Goal: Task Accomplishment & Management: Complete application form

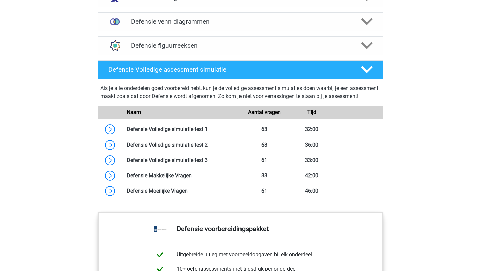
scroll to position [555, 0]
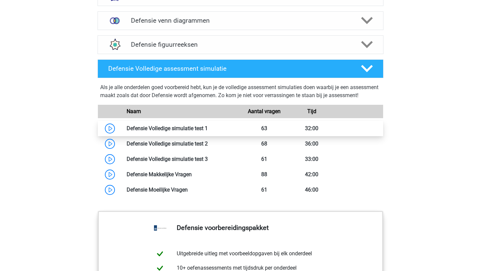
click at [208, 132] on link at bounding box center [208, 128] width 0 height 6
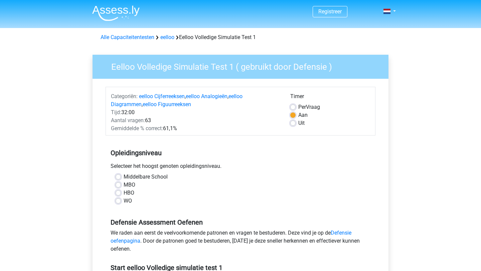
click at [124, 185] on label "MBO" at bounding box center [130, 185] width 12 height 8
click at [119, 185] on input "MBO" at bounding box center [118, 184] width 5 height 7
radio input "true"
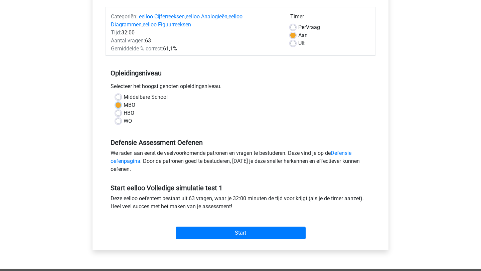
scroll to position [82, 0]
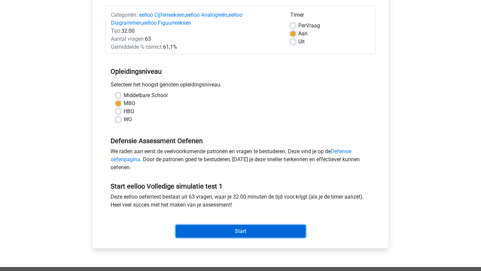
click at [230, 231] on input "Start" at bounding box center [241, 231] width 130 height 13
click at [233, 231] on input "Start" at bounding box center [241, 231] width 130 height 13
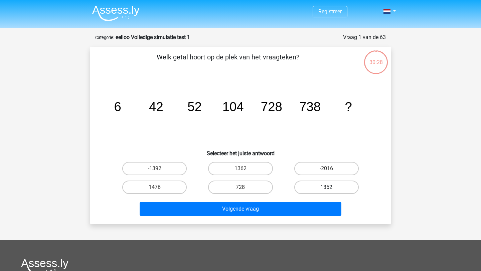
click at [334, 190] on label "1352" at bounding box center [326, 187] width 64 height 13
click at [331, 190] on input "1352" at bounding box center [329, 189] width 4 height 4
radio input "true"
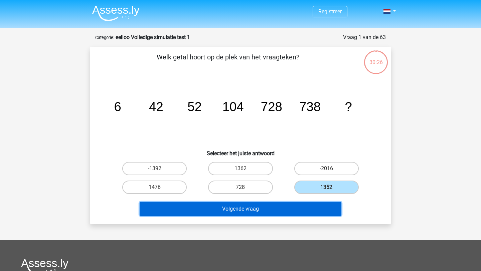
click at [295, 210] on button "Volgende vraag" at bounding box center [241, 209] width 202 height 14
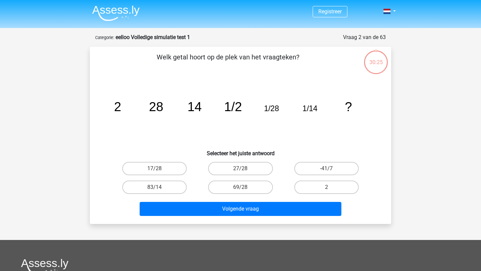
scroll to position [33, 0]
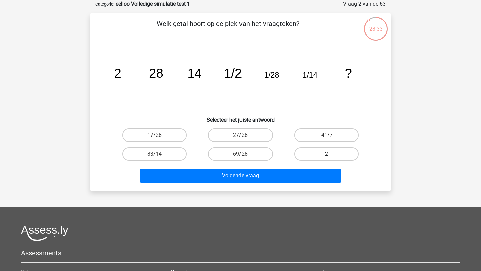
click at [313, 153] on label "2" at bounding box center [326, 153] width 64 height 13
click at [327, 154] on input "2" at bounding box center [329, 156] width 4 height 4
radio input "true"
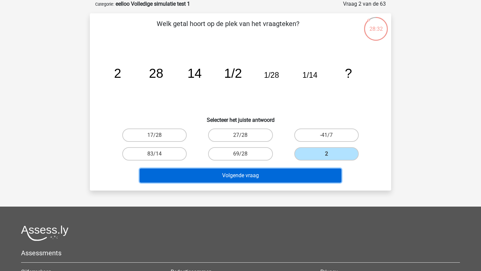
click at [278, 177] on button "Volgende vraag" at bounding box center [241, 176] width 202 height 14
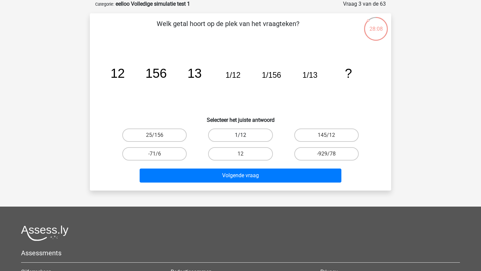
click at [259, 132] on label "1/12" at bounding box center [240, 135] width 64 height 13
click at [245, 135] on input "1/12" at bounding box center [243, 137] width 4 height 4
radio input "true"
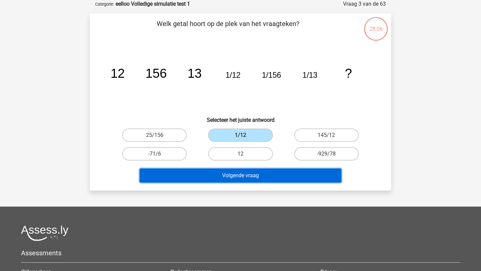
click at [249, 176] on button "Volgende vraag" at bounding box center [241, 176] width 202 height 14
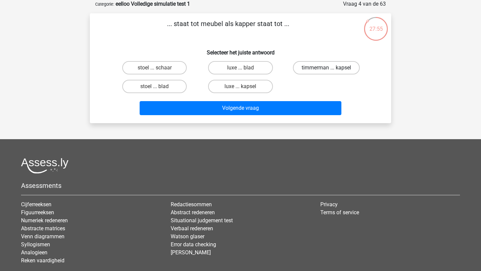
click at [313, 68] on label "timmerman ... kapsel" at bounding box center [326, 67] width 67 height 13
click at [327, 68] on input "timmerman ... kapsel" at bounding box center [329, 70] width 4 height 4
radio input "true"
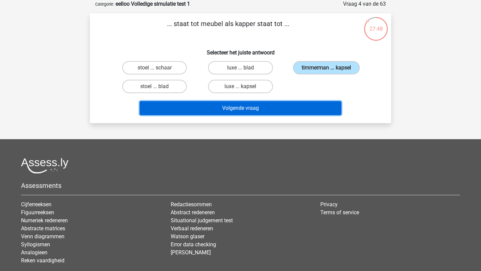
click at [266, 109] on button "Volgende vraag" at bounding box center [241, 108] width 202 height 14
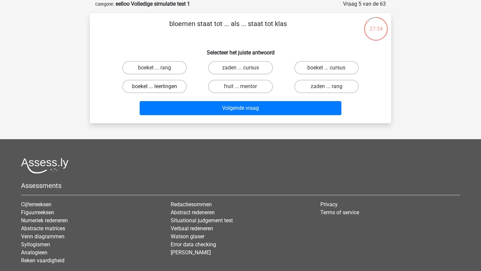
click at [172, 86] on label "boeket ... leerlingen" at bounding box center [154, 86] width 64 height 13
click at [159, 87] on input "boeket ... leerlingen" at bounding box center [157, 89] width 4 height 4
radio input "true"
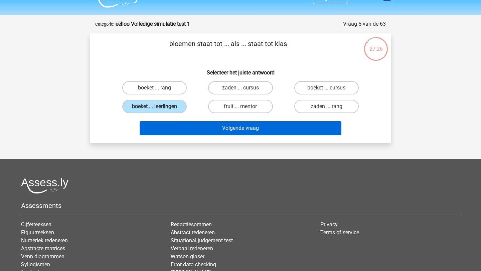
scroll to position [14, 0]
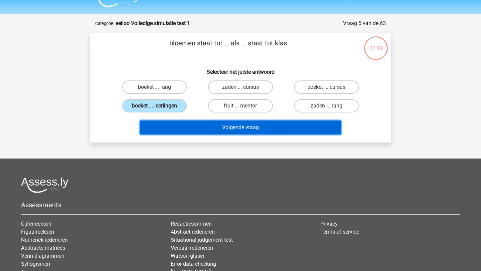
click at [206, 127] on button "Volgende vraag" at bounding box center [241, 128] width 202 height 14
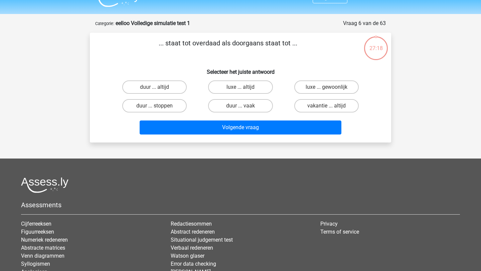
scroll to position [33, 0]
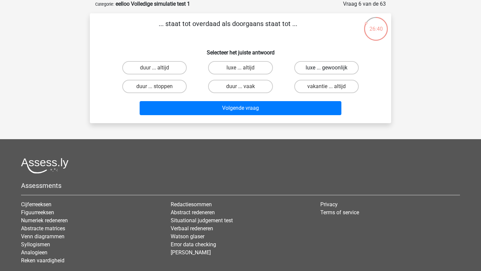
click at [348, 66] on label "luxe ... gewoonlijk" at bounding box center [326, 67] width 64 height 13
click at [331, 68] on input "luxe ... gewoonlijk" at bounding box center [329, 70] width 4 height 4
radio input "true"
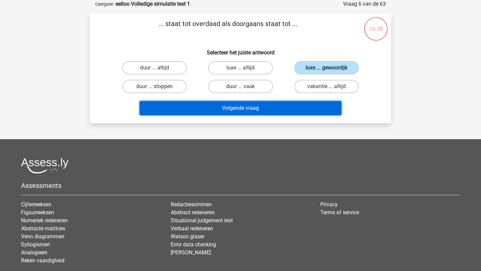
click at [291, 109] on button "Volgende vraag" at bounding box center [241, 108] width 202 height 14
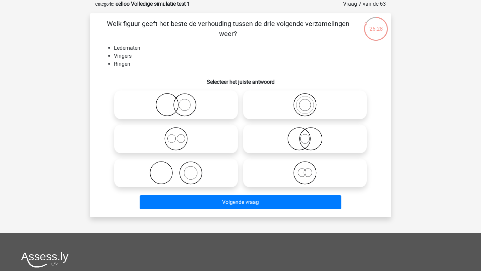
click at [183, 173] on icon at bounding box center [176, 172] width 118 height 23
click at [180, 170] on input "radio" at bounding box center [178, 167] width 4 height 4
radio input "true"
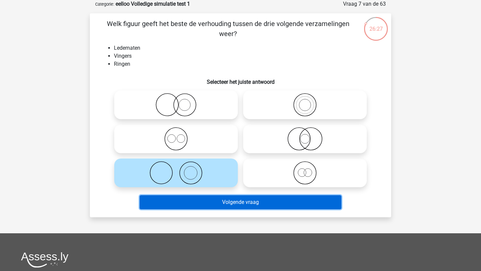
click at [193, 200] on button "Volgende vraag" at bounding box center [241, 203] width 202 height 14
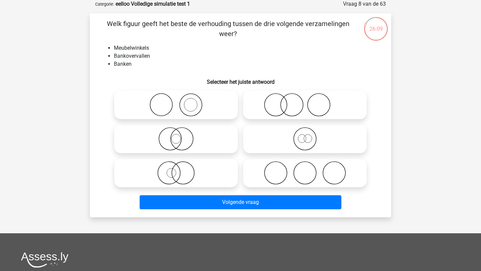
click at [184, 103] on circle at bounding box center [190, 105] width 13 height 13
click at [180, 102] on input "radio" at bounding box center [178, 99] width 4 height 4
radio input "true"
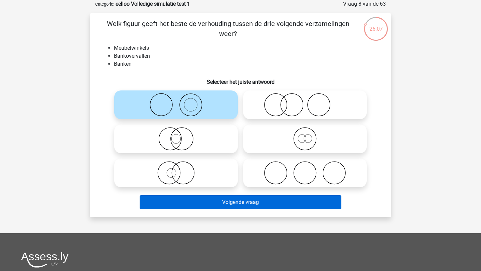
click at [208, 204] on button "Volgende vraag" at bounding box center [241, 203] width 202 height 14
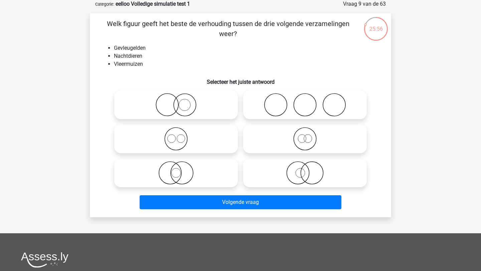
click at [209, 141] on icon at bounding box center [176, 138] width 118 height 23
click at [180, 136] on input "radio" at bounding box center [178, 133] width 4 height 4
radio input "true"
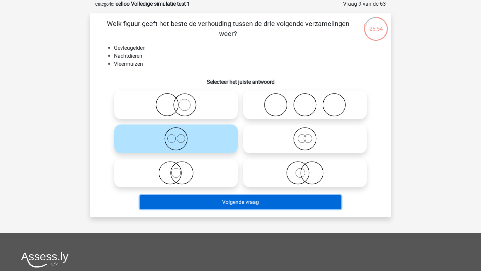
click at [210, 200] on button "Volgende vraag" at bounding box center [241, 203] width 202 height 14
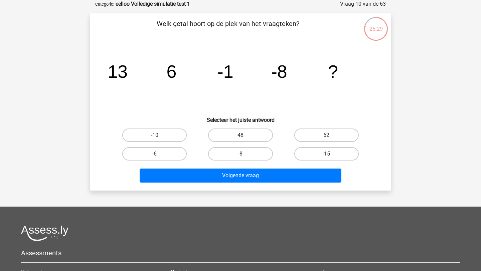
click at [330, 152] on label "-15" at bounding box center [326, 153] width 64 height 13
click at [330, 154] on input "-15" at bounding box center [329, 156] width 4 height 4
radio input "true"
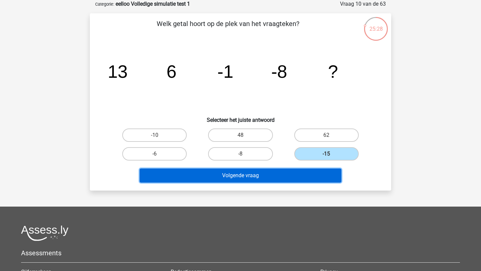
click at [290, 175] on button "Volgende vraag" at bounding box center [241, 176] width 202 height 14
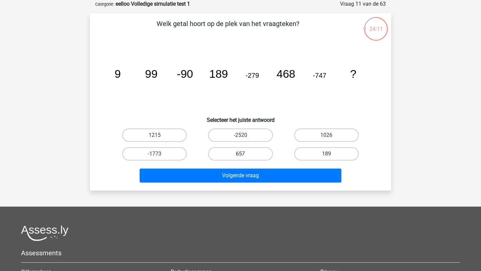
click at [252, 152] on label "657" at bounding box center [240, 153] width 64 height 13
click at [245, 154] on input "657" at bounding box center [243, 156] width 4 height 4
radio input "true"
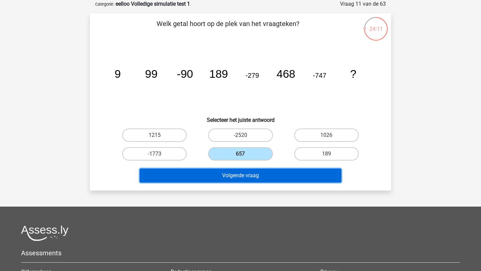
click at [244, 180] on button "Volgende vraag" at bounding box center [241, 176] width 202 height 14
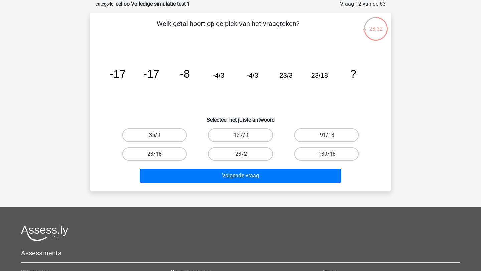
click at [159, 152] on label "23/18" at bounding box center [154, 153] width 64 height 13
click at [159, 154] on input "23/18" at bounding box center [157, 156] width 4 height 4
radio input "true"
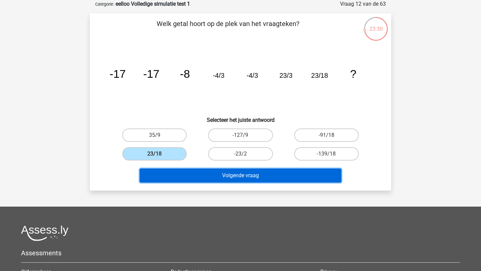
click at [178, 175] on button "Volgende vraag" at bounding box center [241, 176] width 202 height 14
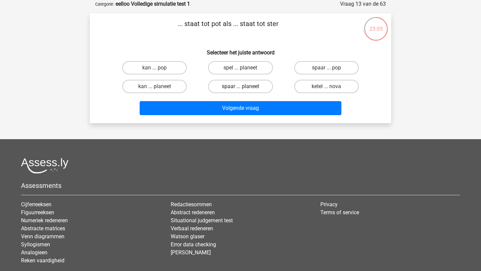
click at [229, 88] on label "spaar ... planeet" at bounding box center [240, 86] width 64 height 13
click at [241, 88] on input "spaar ... planeet" at bounding box center [243, 89] width 4 height 4
radio input "true"
click at [162, 68] on label "kan ... pop" at bounding box center [154, 67] width 64 height 13
click at [159, 68] on input "kan ... pop" at bounding box center [157, 70] width 4 height 4
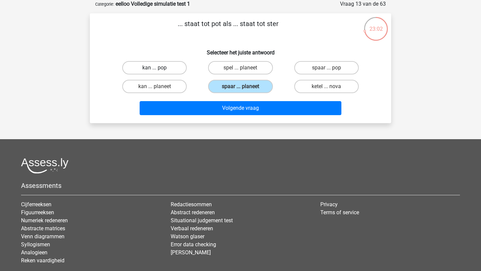
radio input "true"
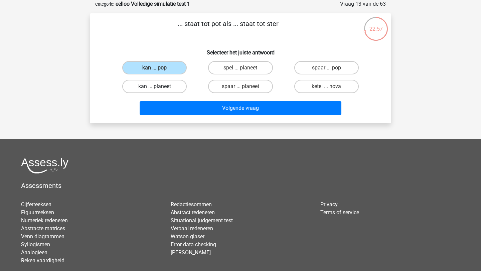
click at [169, 86] on label "kan ... planeet" at bounding box center [154, 86] width 64 height 13
click at [159, 87] on input "kan ... planeet" at bounding box center [157, 89] width 4 height 4
radio input "true"
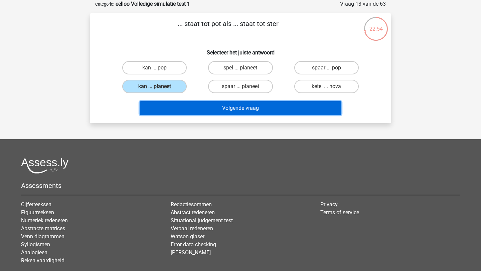
click at [209, 107] on button "Volgende vraag" at bounding box center [241, 108] width 202 height 14
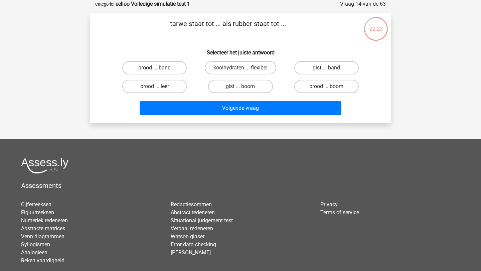
click at [175, 69] on label "brood ... band" at bounding box center [154, 67] width 64 height 13
click at [159, 69] on input "brood ... band" at bounding box center [157, 70] width 4 height 4
radio input "true"
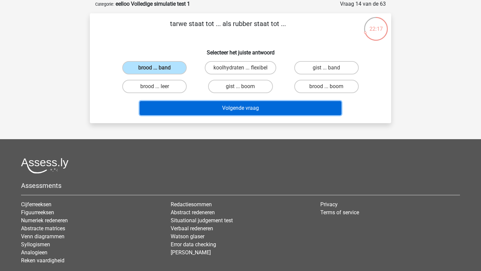
click at [195, 110] on button "Volgende vraag" at bounding box center [241, 108] width 202 height 14
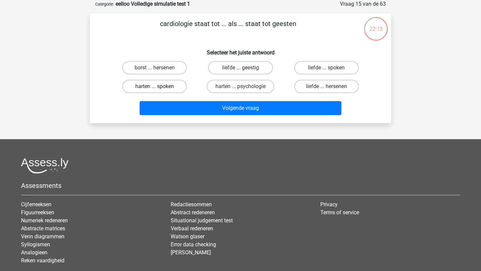
click at [171, 86] on label "harten ... spoken" at bounding box center [154, 86] width 64 height 13
click at [159, 87] on input "harten ... spoken" at bounding box center [157, 89] width 4 height 4
radio input "true"
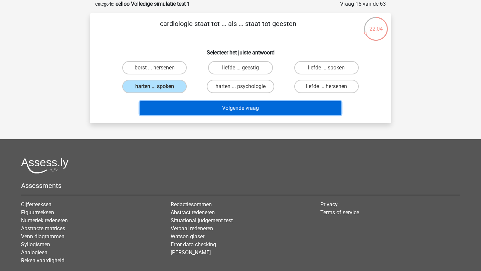
click at [200, 108] on button "Volgende vraag" at bounding box center [241, 108] width 202 height 14
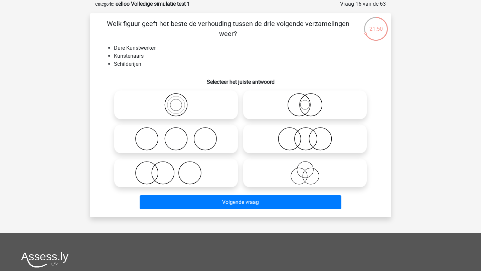
click at [214, 106] on icon at bounding box center [176, 104] width 118 height 23
click at [180, 102] on input "radio" at bounding box center [178, 99] width 4 height 4
radio input "true"
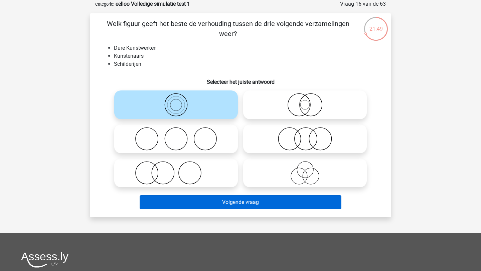
click at [229, 206] on button "Volgende vraag" at bounding box center [241, 203] width 202 height 14
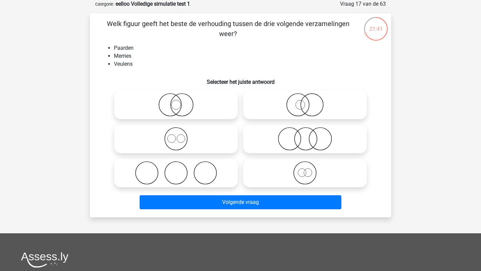
click at [184, 139] on icon at bounding box center [176, 138] width 118 height 23
click at [180, 136] on input "radio" at bounding box center [178, 133] width 4 height 4
radio input "true"
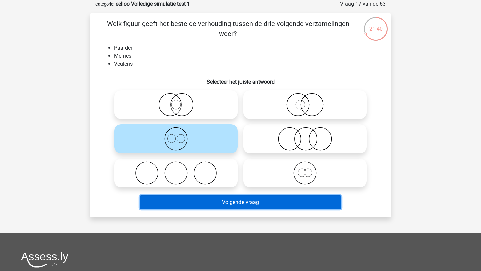
click at [205, 203] on button "Volgende vraag" at bounding box center [241, 203] width 202 height 14
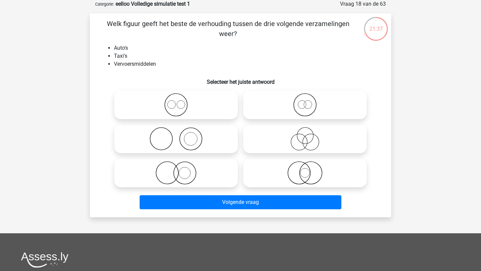
click at [181, 109] on icon at bounding box center [176, 104] width 118 height 23
click at [180, 102] on input "radio" at bounding box center [178, 99] width 4 height 4
radio input "true"
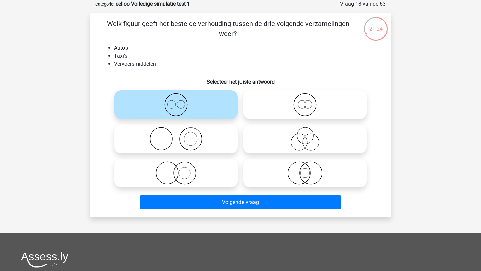
click at [281, 107] on icon at bounding box center [305, 104] width 118 height 23
click at [305, 102] on input "radio" at bounding box center [307, 99] width 4 height 4
radio input "true"
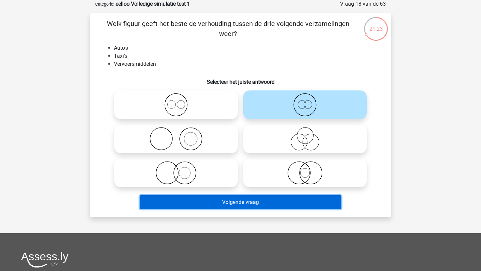
click at [256, 208] on button "Volgende vraag" at bounding box center [241, 203] width 202 height 14
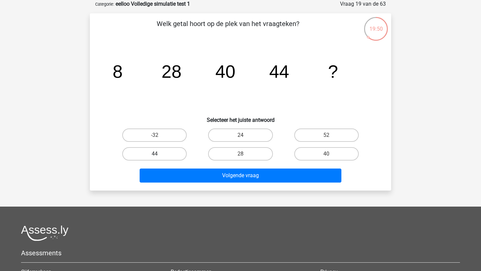
click at [165, 150] on label "44" at bounding box center [154, 153] width 64 height 13
click at [159, 154] on input "44" at bounding box center [157, 156] width 4 height 4
radio input "true"
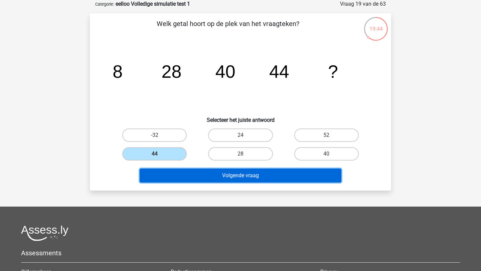
click at [243, 179] on button "Volgende vraag" at bounding box center [241, 176] width 202 height 14
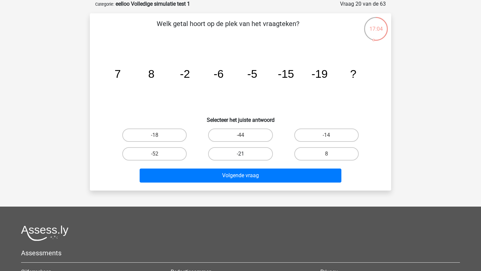
click at [228, 153] on label "-21" at bounding box center [240, 153] width 64 height 13
click at [241, 154] on input "-21" at bounding box center [243, 156] width 4 height 4
radio input "true"
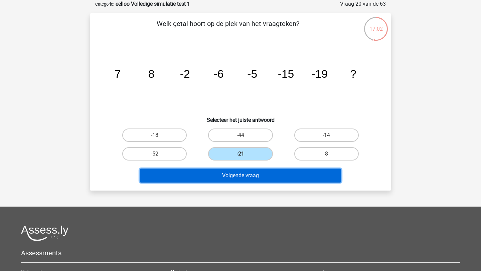
click at [230, 176] on button "Volgende vraag" at bounding box center [241, 176] width 202 height 14
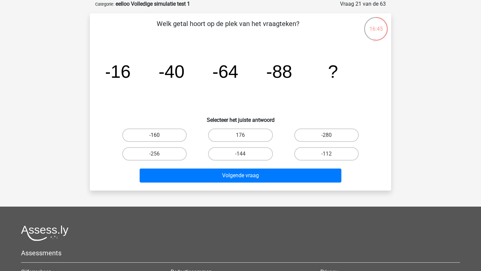
click at [163, 136] on label "-160" at bounding box center [154, 135] width 64 height 13
click at [159, 136] on input "-160" at bounding box center [157, 137] width 4 height 4
radio input "true"
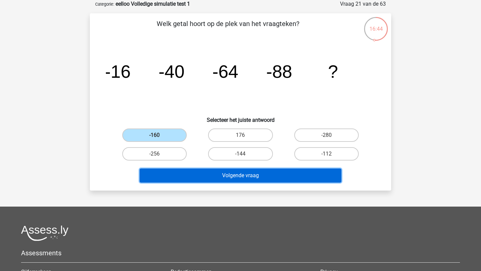
click at [178, 172] on button "Volgende vraag" at bounding box center [241, 176] width 202 height 14
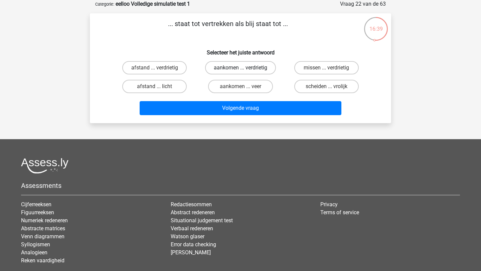
click at [231, 70] on label "aankomen ... verdrietig" at bounding box center [240, 67] width 71 height 13
click at [241, 70] on input "aankomen ... verdrietig" at bounding box center [243, 70] width 4 height 4
radio input "true"
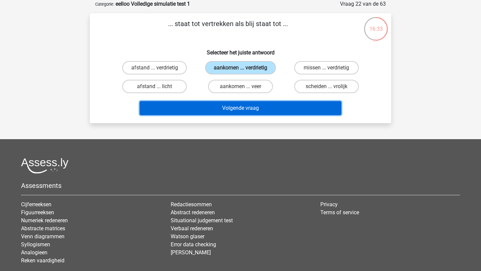
click at [237, 108] on button "Volgende vraag" at bounding box center [241, 108] width 202 height 14
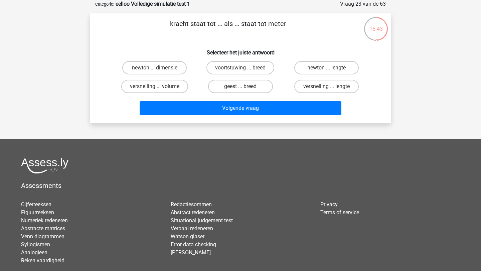
click at [324, 64] on label "newton ... lengte" at bounding box center [326, 67] width 64 height 13
click at [327, 68] on input "newton ... lengte" at bounding box center [329, 70] width 4 height 4
radio input "true"
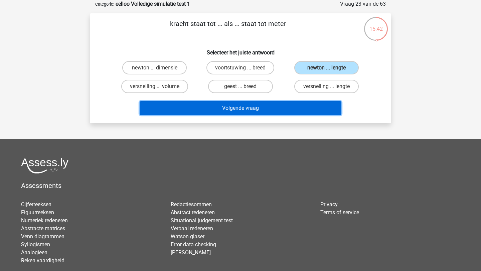
click at [290, 107] on button "Volgende vraag" at bounding box center [241, 108] width 202 height 14
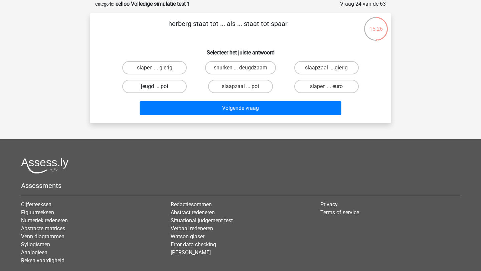
click at [153, 87] on label "jeugd ... pot" at bounding box center [154, 86] width 64 height 13
click at [155, 87] on input "jeugd ... pot" at bounding box center [157, 89] width 4 height 4
radio input "true"
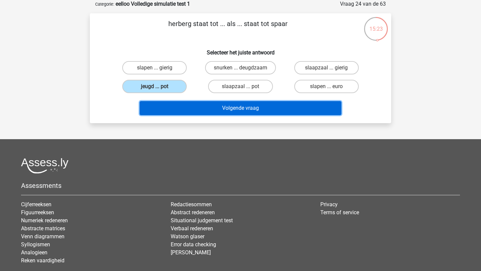
click at [189, 107] on button "Volgende vraag" at bounding box center [241, 108] width 202 height 14
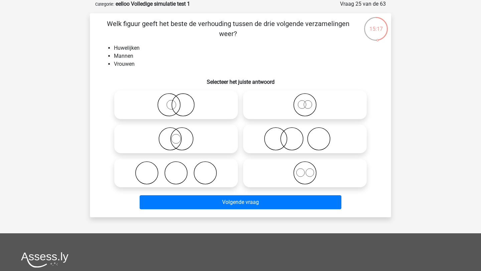
click at [311, 110] on icon at bounding box center [305, 104] width 118 height 23
click at [309, 102] on input "radio" at bounding box center [307, 99] width 4 height 4
radio input "true"
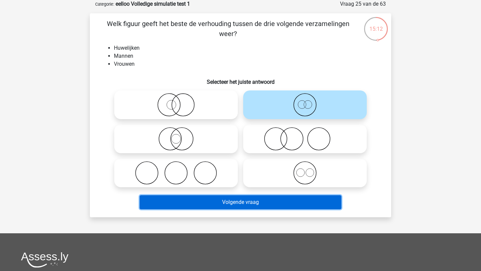
click at [269, 206] on button "Volgende vraag" at bounding box center [241, 203] width 202 height 14
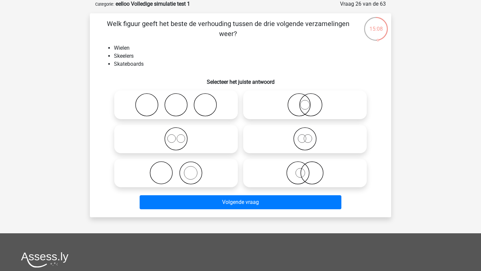
click at [179, 137] on icon at bounding box center [176, 138] width 118 height 23
click at [179, 136] on input "radio" at bounding box center [178, 133] width 4 height 4
radio input "true"
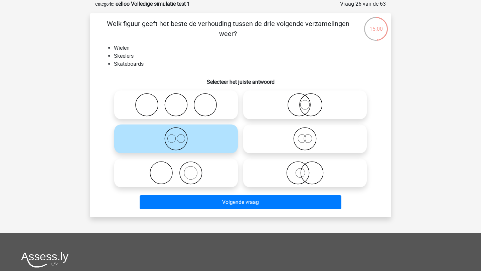
click at [299, 109] on icon at bounding box center [305, 104] width 118 height 23
click at [305, 102] on input "radio" at bounding box center [307, 99] width 4 height 4
radio input "true"
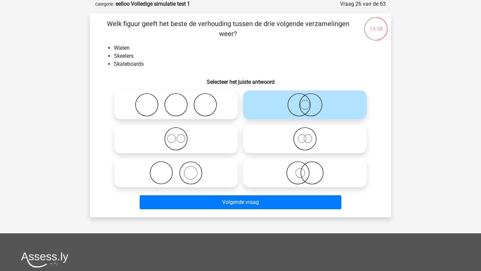
click at [188, 157] on div at bounding box center [176, 173] width 129 height 34
click at [189, 139] on icon at bounding box center [176, 138] width 118 height 23
click at [180, 136] on input "radio" at bounding box center [178, 133] width 4 height 4
radio input "true"
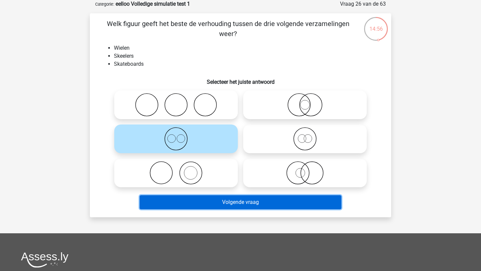
click at [195, 201] on button "Volgende vraag" at bounding box center [241, 203] width 202 height 14
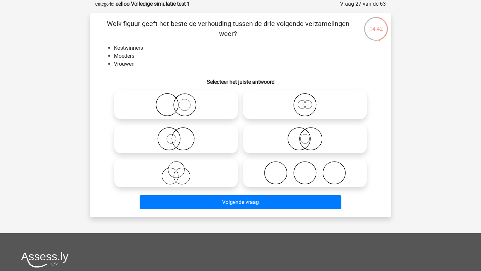
click at [317, 138] on icon at bounding box center [305, 138] width 118 height 23
click at [309, 136] on input "radio" at bounding box center [307, 133] width 4 height 4
radio input "true"
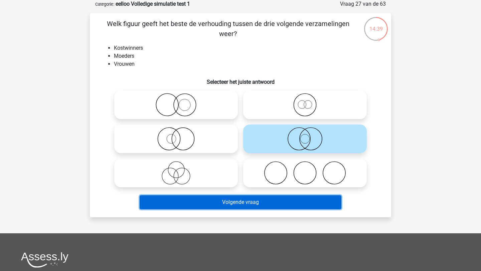
click at [248, 203] on button "Volgende vraag" at bounding box center [241, 203] width 202 height 14
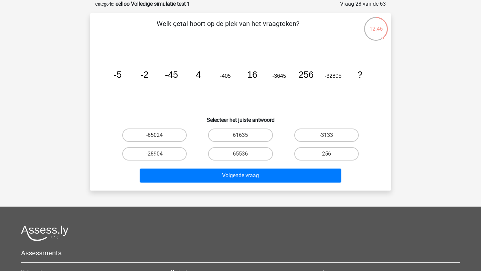
click at [245, 138] on input "61635" at bounding box center [243, 137] width 4 height 4
radio input "true"
click at [154, 136] on label "-65024" at bounding box center [154, 135] width 64 height 13
click at [155, 136] on input "-65024" at bounding box center [157, 137] width 4 height 4
radio input "true"
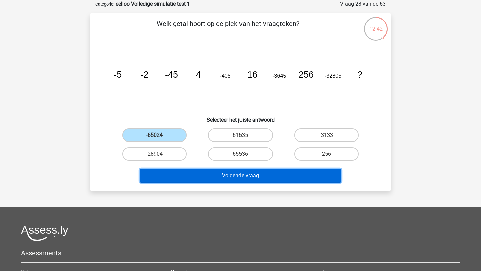
click at [194, 178] on button "Volgende vraag" at bounding box center [241, 176] width 202 height 14
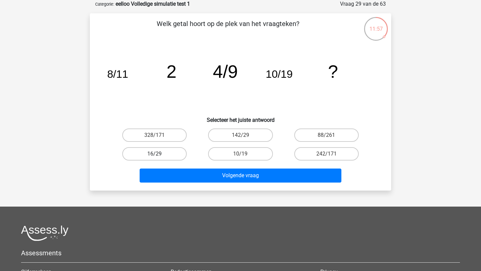
click at [171, 155] on label "16/29" at bounding box center [154, 153] width 64 height 13
click at [159, 155] on input "16/29" at bounding box center [157, 156] width 4 height 4
radio input "true"
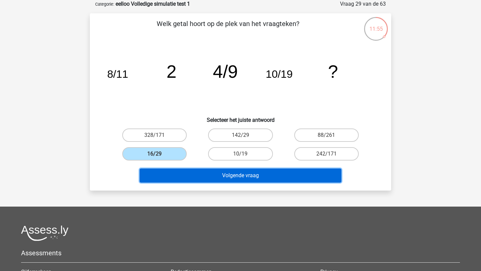
click at [208, 176] on button "Volgende vraag" at bounding box center [241, 176] width 202 height 14
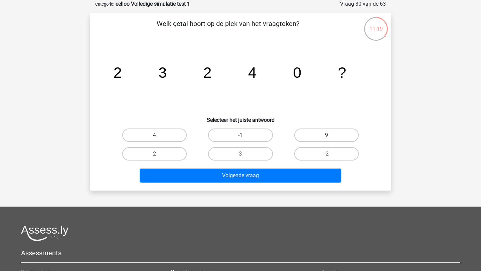
click at [163, 153] on label "2" at bounding box center [154, 153] width 64 height 13
click at [159, 154] on input "2" at bounding box center [157, 156] width 4 height 4
radio input "true"
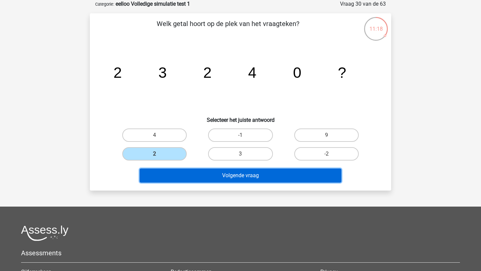
click at [181, 177] on button "Volgende vraag" at bounding box center [241, 176] width 202 height 14
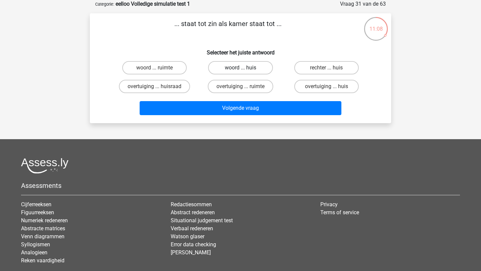
click at [250, 66] on label "woord ... huis" at bounding box center [240, 67] width 64 height 13
click at [245, 68] on input "woord ... huis" at bounding box center [243, 70] width 4 height 4
radio input "true"
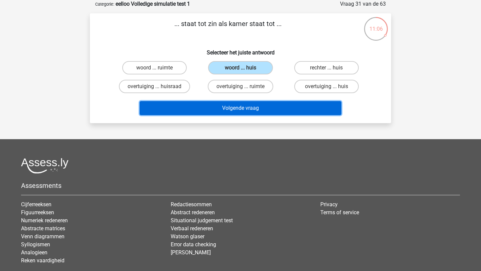
click at [248, 113] on button "Volgende vraag" at bounding box center [241, 108] width 202 height 14
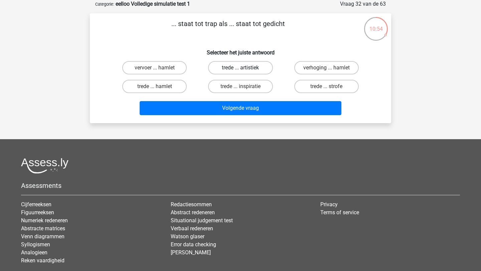
click at [228, 68] on label "trede ... artistiek" at bounding box center [240, 67] width 64 height 13
click at [241, 68] on input "trede ... artistiek" at bounding box center [243, 70] width 4 height 4
radio input "true"
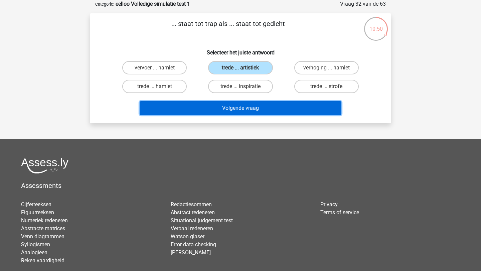
click at [235, 109] on button "Volgende vraag" at bounding box center [241, 108] width 202 height 14
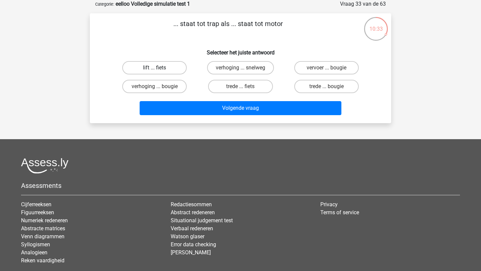
click at [173, 71] on label "lift ... fiets" at bounding box center [154, 67] width 64 height 13
click at [159, 71] on input "lift ... fiets" at bounding box center [157, 70] width 4 height 4
radio input "true"
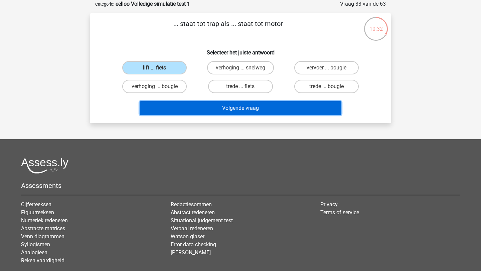
click at [202, 108] on button "Volgende vraag" at bounding box center [241, 108] width 202 height 14
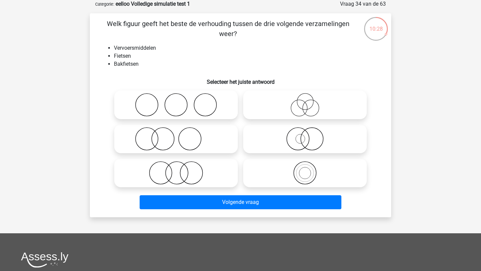
click at [197, 161] on icon at bounding box center [176, 172] width 118 height 23
click at [180, 165] on input "radio" at bounding box center [178, 167] width 4 height 4
radio input "true"
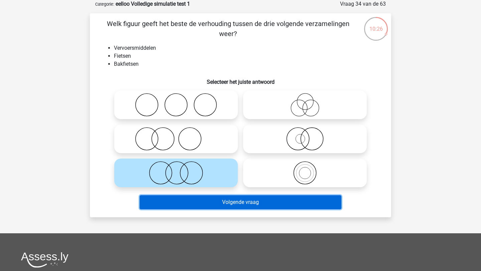
click at [232, 199] on button "Volgende vraag" at bounding box center [241, 203] width 202 height 14
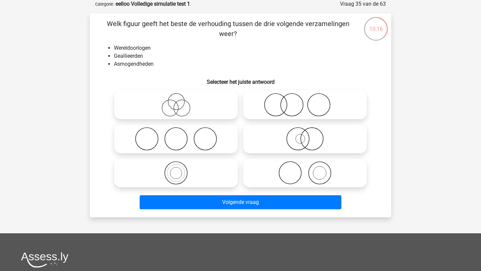
click at [183, 134] on icon at bounding box center [176, 138] width 118 height 23
click at [180, 134] on input "radio" at bounding box center [178, 133] width 4 height 4
radio input "true"
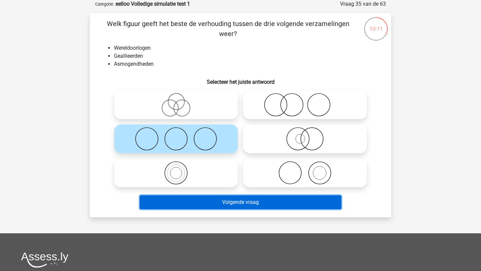
click at [231, 205] on button "Volgende vraag" at bounding box center [241, 203] width 202 height 14
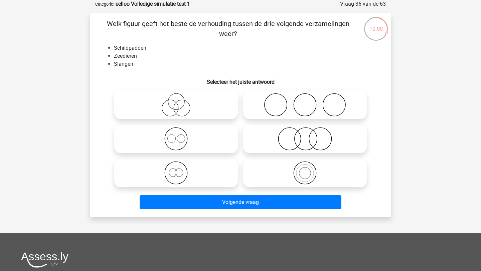
click at [285, 105] on icon at bounding box center [305, 104] width 118 height 23
click at [305, 102] on input "radio" at bounding box center [307, 99] width 4 height 4
radio input "true"
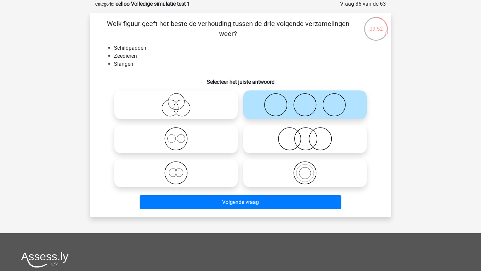
click at [295, 139] on icon at bounding box center [305, 138] width 118 height 23
click at [305, 136] on input "radio" at bounding box center [307, 133] width 4 height 4
radio input "true"
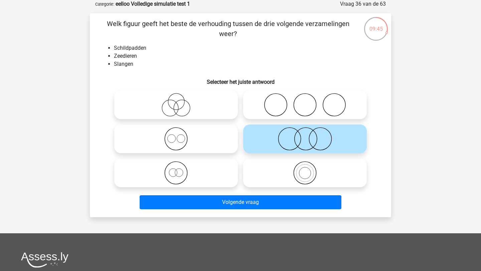
click at [299, 107] on icon at bounding box center [305, 104] width 118 height 23
click at [305, 102] on input "radio" at bounding box center [307, 99] width 4 height 4
radio input "true"
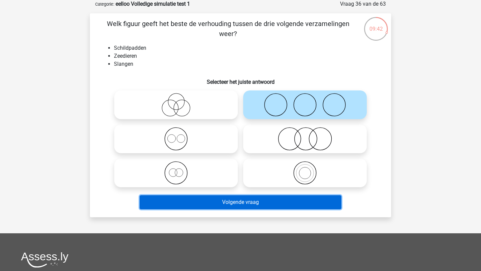
click at [261, 197] on button "Volgende vraag" at bounding box center [241, 203] width 202 height 14
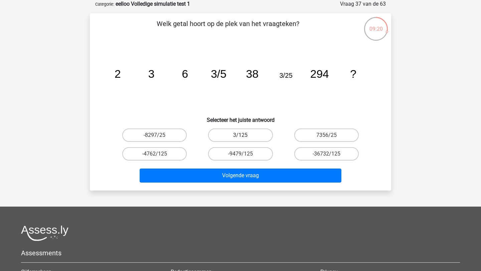
click at [247, 140] on label "3/125" at bounding box center [240, 135] width 64 height 13
click at [245, 140] on input "3/125" at bounding box center [243, 137] width 4 height 4
radio input "true"
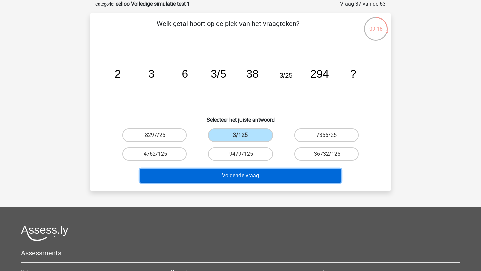
click at [245, 173] on button "Volgende vraag" at bounding box center [241, 176] width 202 height 14
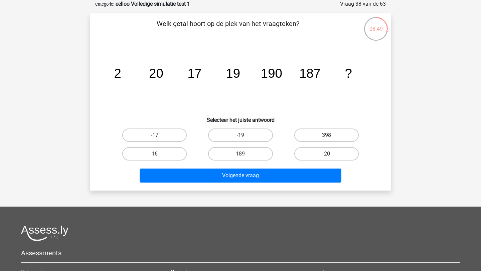
click at [316, 138] on label "398" at bounding box center [326, 135] width 64 height 13
click at [327, 138] on input "398" at bounding box center [329, 137] width 4 height 4
radio input "true"
click at [257, 158] on label "189" at bounding box center [240, 153] width 64 height 13
click at [245, 158] on input "189" at bounding box center [243, 156] width 4 height 4
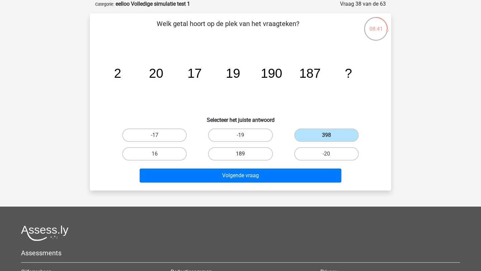
radio input "true"
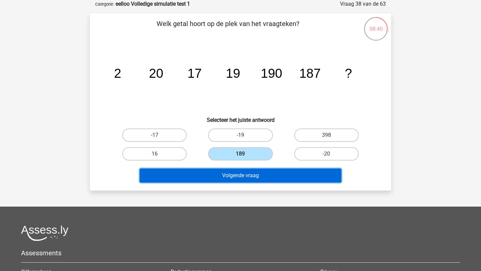
click at [256, 171] on button "Volgende vraag" at bounding box center [241, 176] width 202 height 14
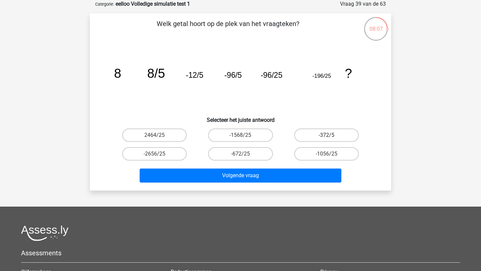
click at [335, 135] on label "-372/5" at bounding box center [326, 135] width 64 height 13
click at [331, 135] on input "-372/5" at bounding box center [329, 137] width 4 height 4
radio input "true"
click at [253, 138] on label "-1568/25" at bounding box center [240, 135] width 64 height 13
click at [245, 138] on input "-1568/25" at bounding box center [243, 137] width 4 height 4
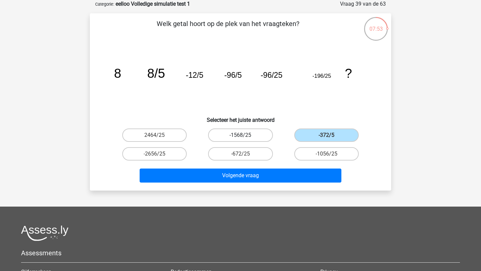
radio input "true"
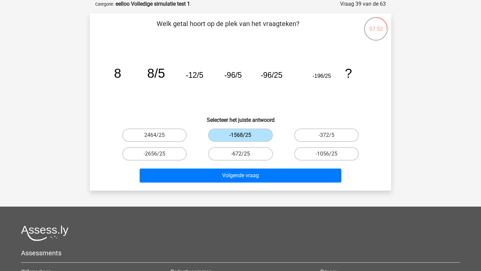
click at [249, 157] on label "-672/25" at bounding box center [240, 153] width 64 height 13
click at [245, 157] on input "-672/25" at bounding box center [243, 156] width 4 height 4
radio input "true"
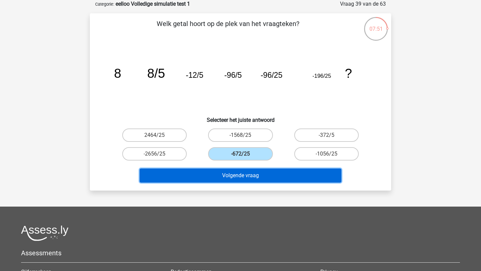
click at [249, 172] on button "Volgende vraag" at bounding box center [241, 176] width 202 height 14
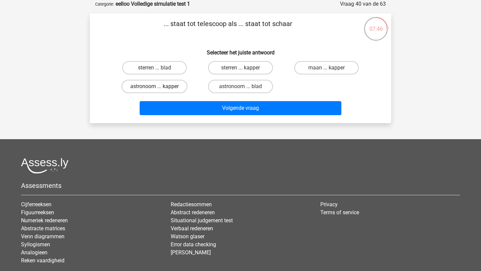
click at [171, 86] on label "astronoom ... kapper" at bounding box center [155, 86] width 66 height 13
click at [159, 87] on input "astronoom ... kapper" at bounding box center [157, 89] width 4 height 4
radio input "true"
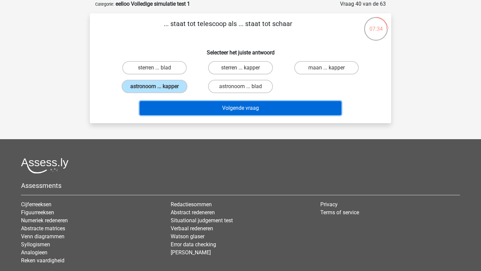
click at [202, 111] on button "Volgende vraag" at bounding box center [241, 108] width 202 height 14
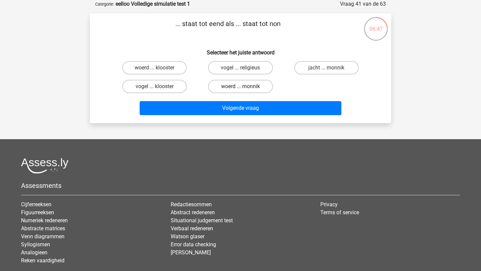
click at [256, 88] on label "woerd ... monnik" at bounding box center [240, 86] width 64 height 13
click at [245, 88] on input "woerd ... monnik" at bounding box center [243, 89] width 4 height 4
radio input "true"
click at [160, 64] on label "woerd ... klooster" at bounding box center [154, 67] width 64 height 13
click at [159, 68] on input "woerd ... klooster" at bounding box center [157, 70] width 4 height 4
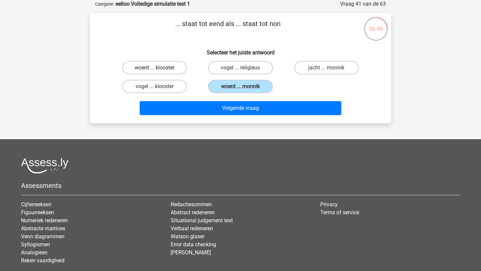
radio input "true"
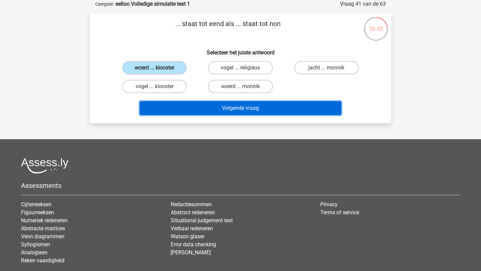
click at [197, 110] on button "Volgende vraag" at bounding box center [241, 108] width 202 height 14
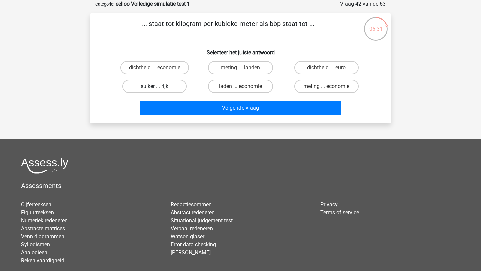
click at [174, 88] on label "suiker ... rijk" at bounding box center [154, 86] width 64 height 13
click at [159, 88] on input "suiker ... rijk" at bounding box center [157, 89] width 4 height 4
radio input "true"
click at [157, 71] on input "dichtheid ... economie" at bounding box center [157, 70] width 4 height 4
radio input "true"
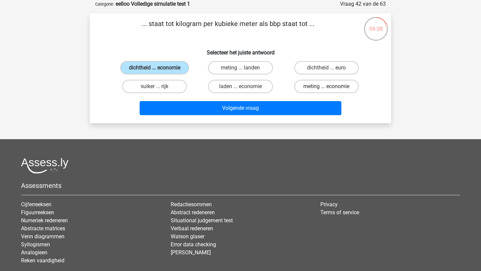
click at [308, 85] on label "meting ... economie" at bounding box center [326, 86] width 64 height 13
click at [327, 87] on input "meting ... economie" at bounding box center [329, 89] width 4 height 4
radio input "true"
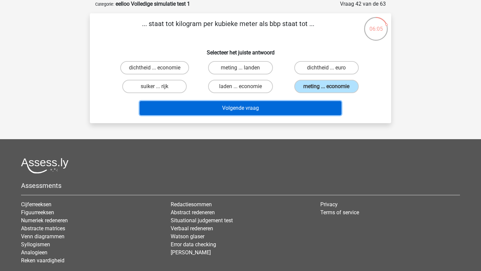
click at [309, 112] on button "Volgende vraag" at bounding box center [241, 108] width 202 height 14
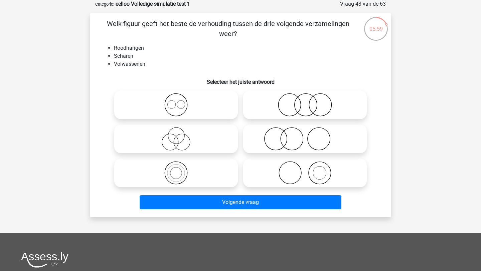
click at [279, 139] on icon at bounding box center [305, 138] width 118 height 23
click at [305, 136] on input "radio" at bounding box center [307, 133] width 4 height 4
radio input "true"
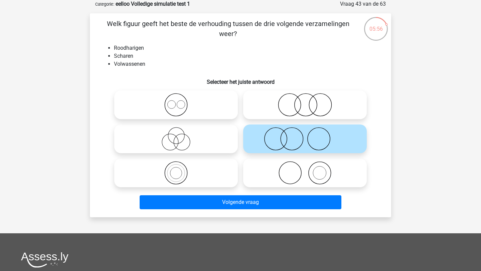
click at [309, 178] on icon at bounding box center [305, 172] width 118 height 23
click at [309, 170] on input "radio" at bounding box center [307, 167] width 4 height 4
radio input "true"
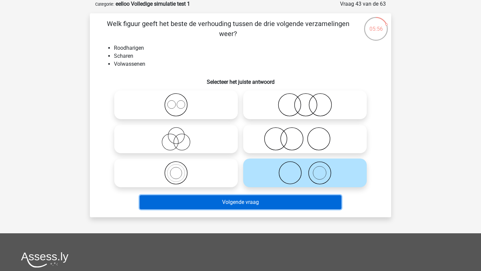
click at [294, 197] on button "Volgende vraag" at bounding box center [241, 203] width 202 height 14
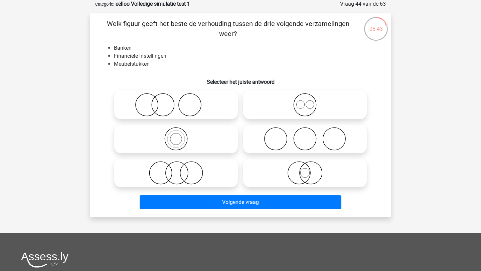
click at [183, 177] on icon at bounding box center [176, 172] width 118 height 23
click at [180, 170] on input "radio" at bounding box center [178, 167] width 4 height 4
radio input "true"
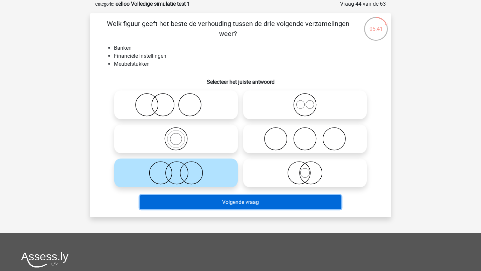
click at [198, 207] on button "Volgende vraag" at bounding box center [241, 203] width 202 height 14
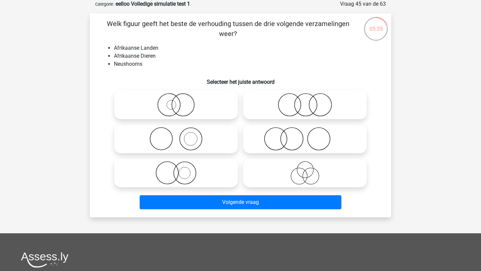
click at [306, 178] on circle at bounding box center [305, 170] width 16 height 16
click at [306, 170] on input "radio" at bounding box center [307, 167] width 4 height 4
radio input "true"
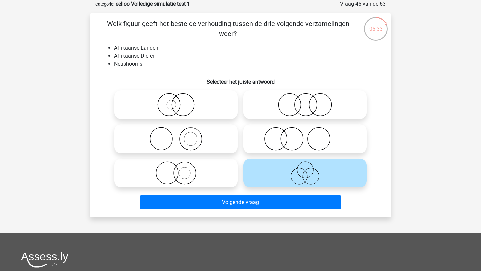
click at [295, 112] on icon at bounding box center [305, 104] width 118 height 23
click at [305, 102] on input "radio" at bounding box center [307, 99] width 4 height 4
radio input "true"
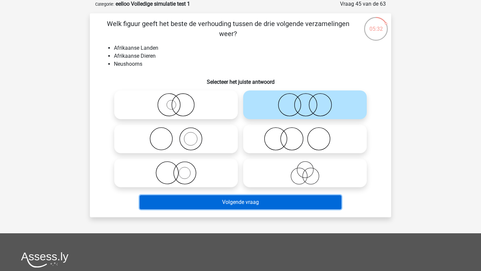
click at [254, 200] on button "Volgende vraag" at bounding box center [241, 203] width 202 height 14
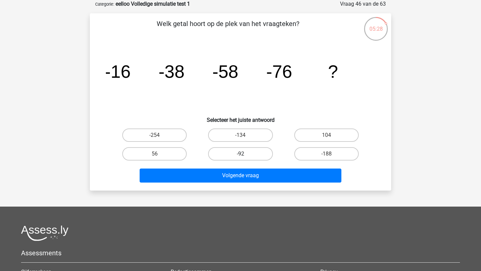
click at [257, 153] on label "-92" at bounding box center [240, 153] width 64 height 13
click at [245, 154] on input "-92" at bounding box center [243, 156] width 4 height 4
radio input "true"
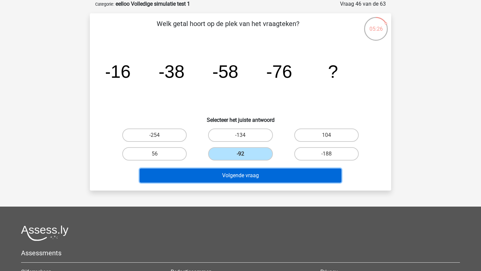
click at [255, 177] on button "Volgende vraag" at bounding box center [241, 176] width 202 height 14
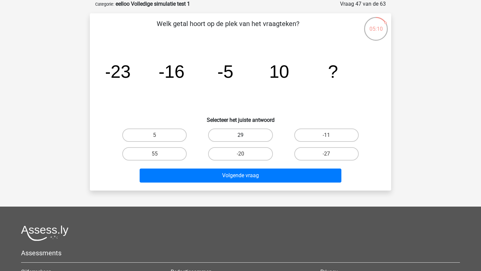
click at [232, 135] on label "29" at bounding box center [240, 135] width 64 height 13
click at [241, 135] on input "29" at bounding box center [243, 137] width 4 height 4
radio input "true"
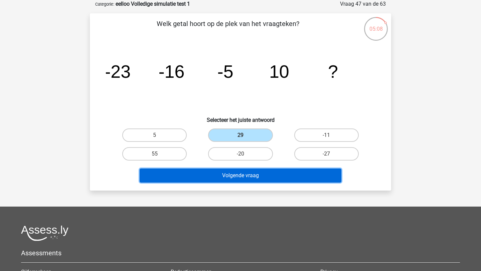
click at [239, 175] on button "Volgende vraag" at bounding box center [241, 176] width 202 height 14
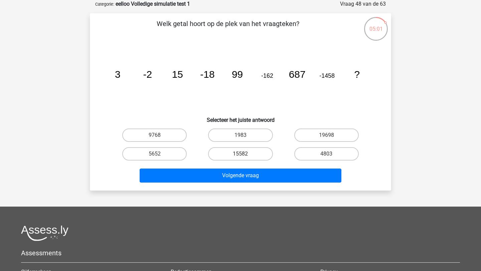
click at [246, 154] on label "15582" at bounding box center [240, 153] width 64 height 13
click at [245, 154] on input "15582" at bounding box center [243, 156] width 4 height 4
radio input "true"
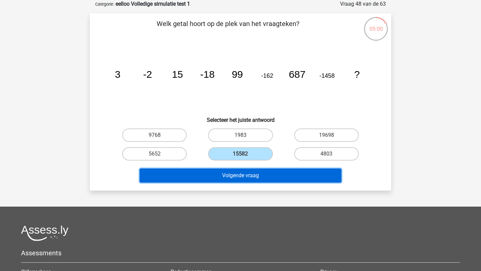
click at [241, 178] on button "Volgende vraag" at bounding box center [241, 176] width 202 height 14
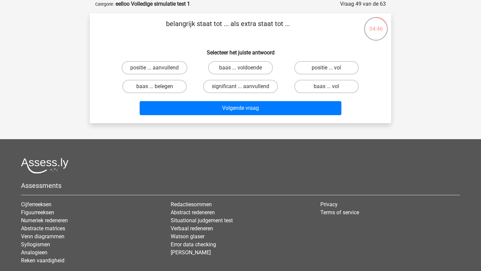
click at [245, 88] on input "significant ... aanvullend" at bounding box center [243, 89] width 4 height 4
radio input "true"
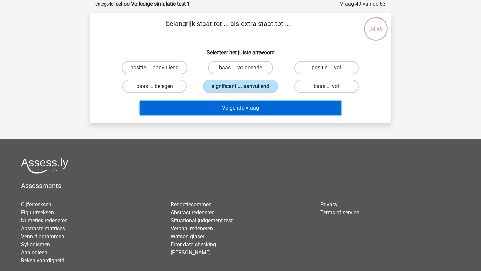
click at [243, 107] on button "Volgende vraag" at bounding box center [241, 108] width 202 height 14
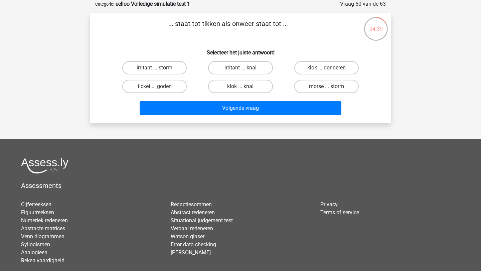
click at [315, 67] on label "klok ... donderen" at bounding box center [326, 67] width 64 height 13
click at [327, 68] on input "klok ... donderen" at bounding box center [329, 70] width 4 height 4
radio input "true"
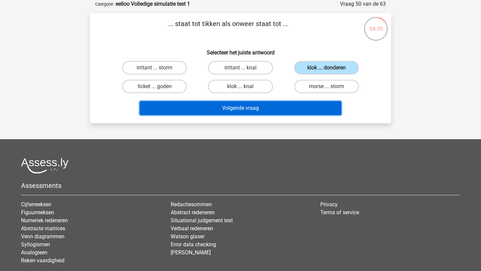
click at [312, 105] on button "Volgende vraag" at bounding box center [241, 108] width 202 height 14
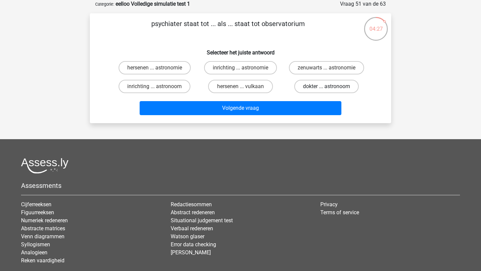
click at [311, 88] on label "dokter ... astronoom" at bounding box center [326, 86] width 64 height 13
click at [327, 88] on input "dokter ... astronoom" at bounding box center [329, 89] width 4 height 4
radio input "true"
click at [175, 83] on label "inrichting ... astronoom" at bounding box center [155, 86] width 72 height 13
click at [159, 87] on input "inrichting ... astronoom" at bounding box center [157, 89] width 4 height 4
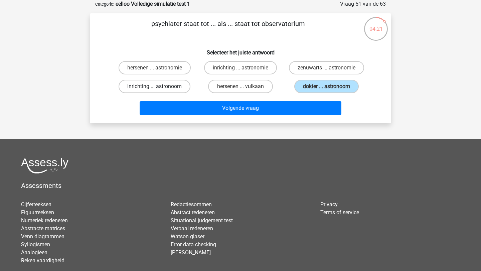
radio input "true"
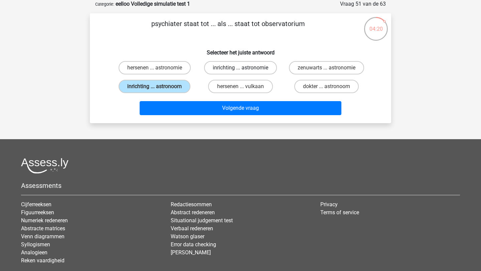
click at [215, 65] on label "inrichting ... astronomie" at bounding box center [240, 67] width 73 height 13
click at [241, 68] on input "inrichting ... astronomie" at bounding box center [243, 70] width 4 height 4
radio input "true"
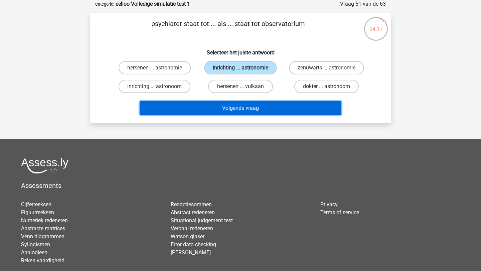
click at [263, 107] on button "Volgende vraag" at bounding box center [241, 108] width 202 height 14
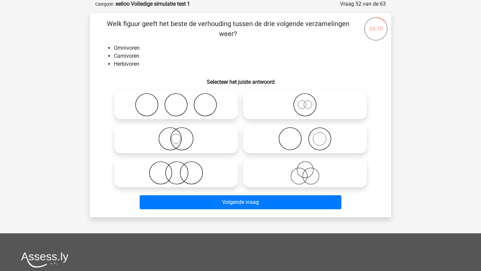
click at [305, 108] on icon at bounding box center [305, 104] width 118 height 23
click at [305, 102] on input "radio" at bounding box center [307, 99] width 4 height 4
radio input "true"
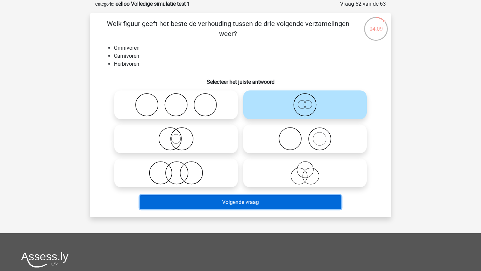
click at [261, 202] on button "Volgende vraag" at bounding box center [241, 203] width 202 height 14
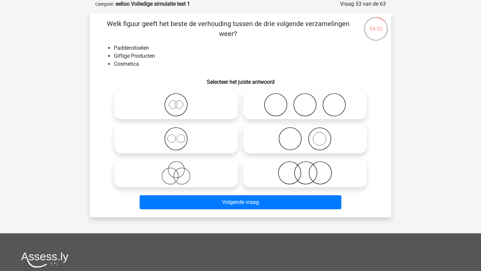
click at [183, 140] on icon at bounding box center [176, 138] width 118 height 23
click at [180, 136] on input "radio" at bounding box center [178, 133] width 4 height 4
radio input "true"
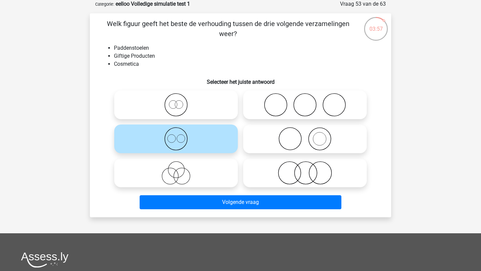
click at [297, 140] on icon at bounding box center [305, 138] width 118 height 23
click at [305, 136] on input "radio" at bounding box center [307, 133] width 4 height 4
radio input "true"
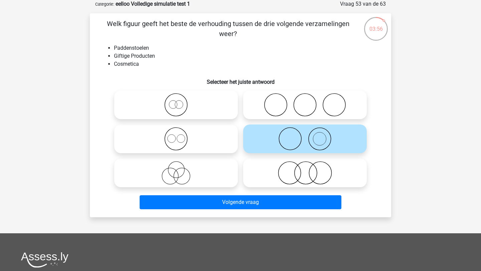
click at [292, 172] on icon at bounding box center [305, 172] width 118 height 23
click at [305, 170] on input "radio" at bounding box center [307, 167] width 4 height 4
radio input "true"
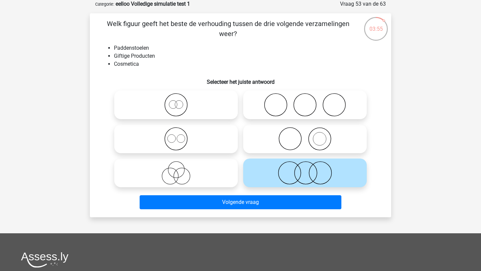
click at [296, 132] on icon at bounding box center [305, 138] width 118 height 23
click at [305, 132] on input "radio" at bounding box center [307, 133] width 4 height 4
radio input "true"
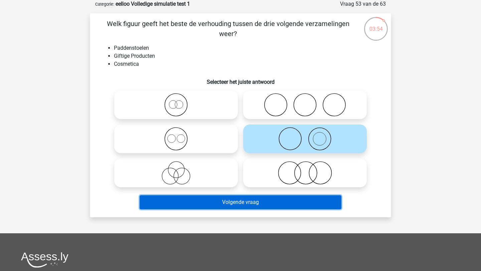
click at [266, 199] on button "Volgende vraag" at bounding box center [241, 203] width 202 height 14
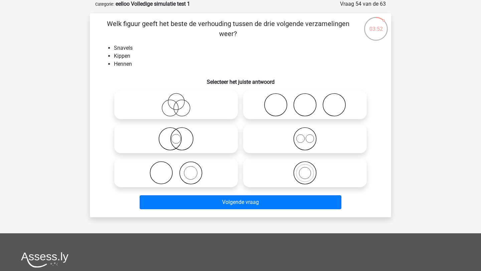
click at [304, 139] on icon at bounding box center [305, 138] width 118 height 23
click at [305, 136] on input "radio" at bounding box center [307, 133] width 4 height 4
radio input "true"
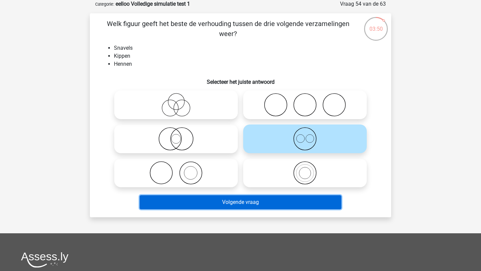
click at [274, 203] on button "Volgende vraag" at bounding box center [241, 203] width 202 height 14
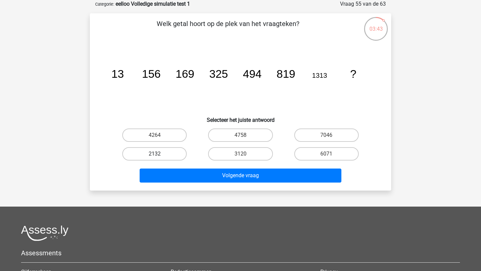
click at [161, 152] on label "2132" at bounding box center [154, 153] width 64 height 13
click at [159, 154] on input "2132" at bounding box center [157, 156] width 4 height 4
radio input "true"
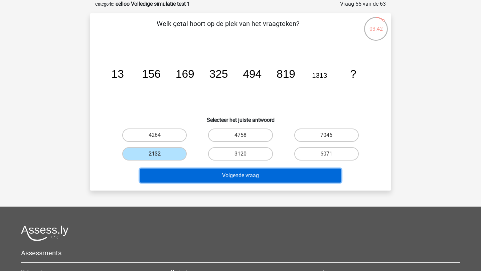
click at [187, 173] on button "Volgende vraag" at bounding box center [241, 176] width 202 height 14
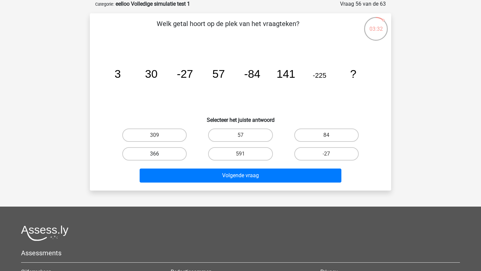
click at [167, 151] on label "366" at bounding box center [154, 153] width 64 height 13
click at [159, 154] on input "366" at bounding box center [157, 156] width 4 height 4
radio input "true"
click at [166, 135] on label "309" at bounding box center [154, 135] width 64 height 13
click at [159, 135] on input "309" at bounding box center [157, 137] width 4 height 4
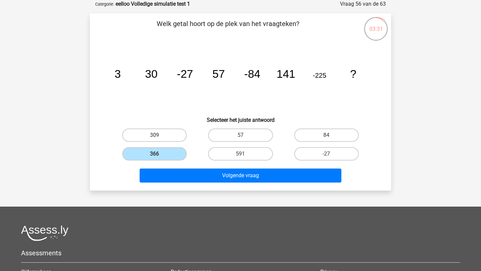
radio input "true"
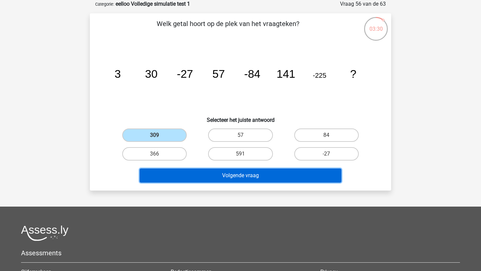
click at [188, 170] on button "Volgende vraag" at bounding box center [241, 176] width 202 height 14
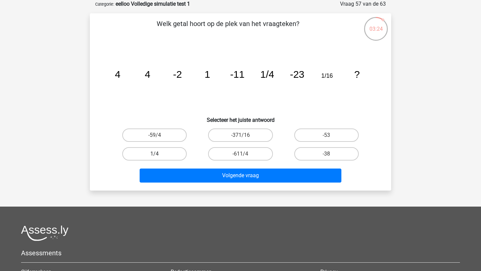
click at [164, 151] on label "1/4" at bounding box center [154, 153] width 64 height 13
click at [159, 154] on input "1/4" at bounding box center [157, 156] width 4 height 4
radio input "true"
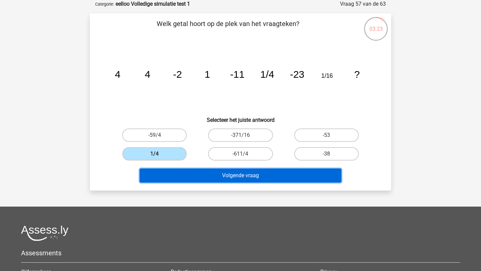
click at [189, 175] on button "Volgende vraag" at bounding box center [241, 176] width 202 height 14
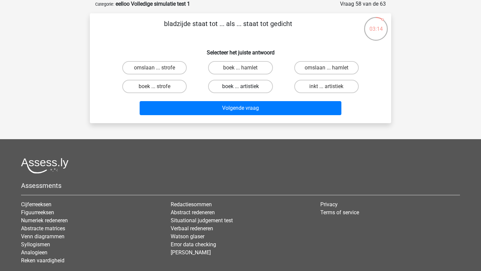
click at [257, 88] on label "boek ... artistiek" at bounding box center [240, 86] width 64 height 13
click at [245, 88] on input "boek ... artistiek" at bounding box center [243, 89] width 4 height 4
radio input "true"
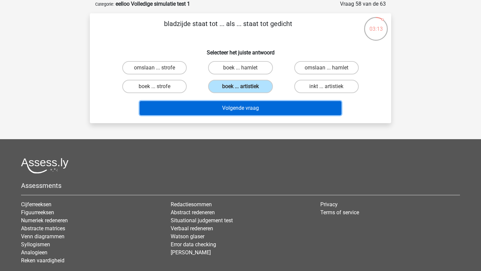
click at [259, 108] on button "Volgende vraag" at bounding box center [241, 108] width 202 height 14
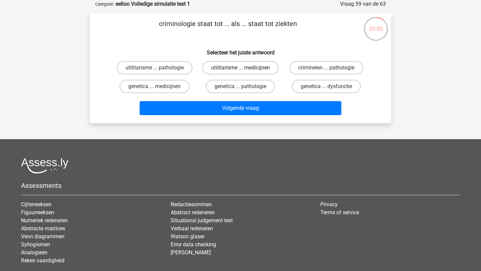
click at [266, 68] on label "utilitarisme ... medicijnen" at bounding box center [241, 67] width 76 height 13
click at [245, 68] on input "utilitarisme ... medicijnen" at bounding box center [243, 70] width 4 height 4
radio input "true"
click at [299, 63] on label "criminelen ... pathologie" at bounding box center [327, 67] width 74 height 13
click at [327, 68] on input "criminelen ... pathologie" at bounding box center [329, 70] width 4 height 4
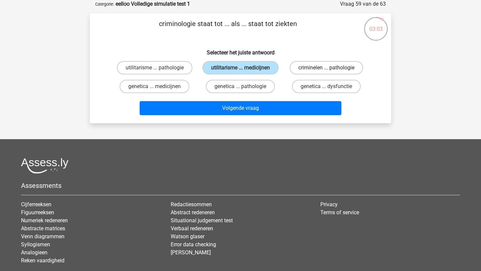
radio input "true"
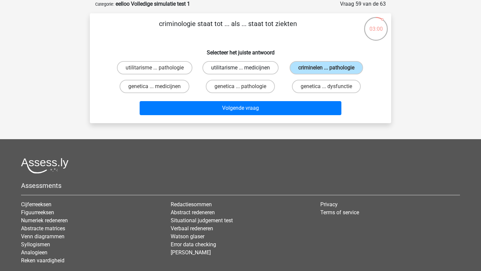
click at [261, 67] on label "utilitarisme ... medicijnen" at bounding box center [241, 67] width 76 height 13
click at [245, 68] on input "utilitarisme ... medicijnen" at bounding box center [243, 70] width 4 height 4
radio input "true"
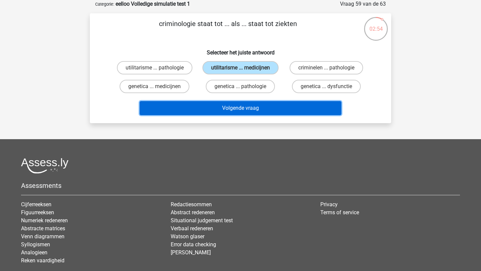
click at [206, 105] on button "Volgende vraag" at bounding box center [241, 108] width 202 height 14
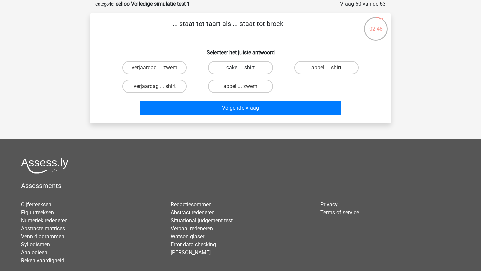
click at [243, 65] on label "cake ... shirt" at bounding box center [240, 67] width 64 height 13
click at [243, 68] on input "cake ... shirt" at bounding box center [243, 70] width 4 height 4
radio input "true"
click at [315, 68] on label "appel ... shirt" at bounding box center [326, 67] width 64 height 13
click at [327, 68] on input "appel ... shirt" at bounding box center [329, 70] width 4 height 4
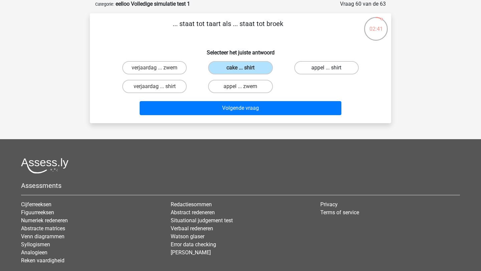
radio input "true"
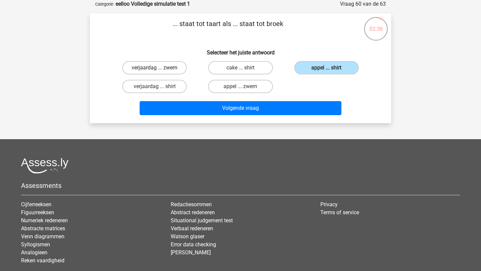
click at [172, 68] on label "verjaardag ... zwem" at bounding box center [154, 67] width 64 height 13
click at [159, 68] on input "verjaardag ... zwem" at bounding box center [157, 70] width 4 height 4
radio input "true"
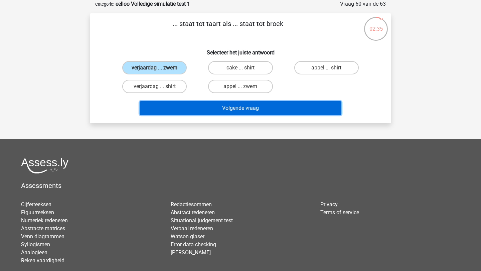
click at [179, 105] on button "Volgende vraag" at bounding box center [241, 108] width 202 height 14
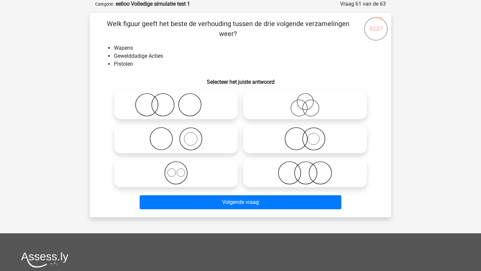
click at [293, 173] on icon at bounding box center [305, 172] width 118 height 23
click at [305, 170] on input "radio" at bounding box center [307, 167] width 4 height 4
radio input "true"
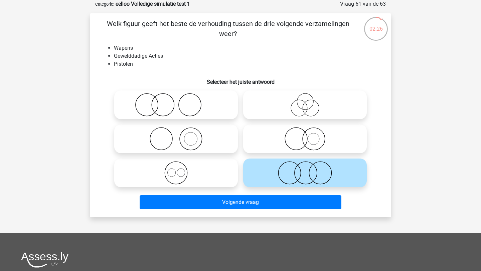
click at [316, 130] on icon at bounding box center [305, 138] width 118 height 23
click at [309, 131] on input "radio" at bounding box center [307, 133] width 4 height 4
radio input "true"
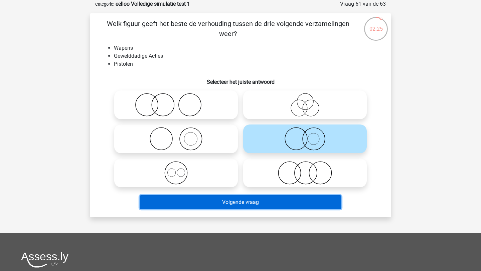
click at [268, 203] on button "Volgende vraag" at bounding box center [241, 203] width 202 height 14
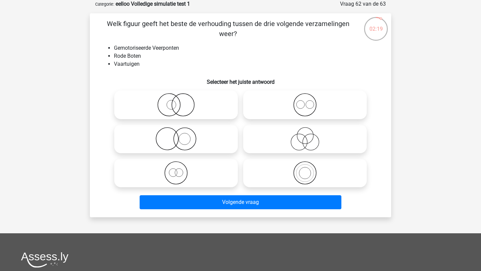
click at [294, 103] on circle at bounding box center [305, 105] width 22 height 22
click at [305, 102] on input "radio" at bounding box center [307, 99] width 4 height 4
radio input "true"
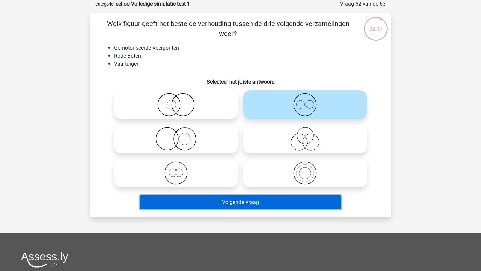
click at [219, 201] on button "Volgende vraag" at bounding box center [241, 203] width 202 height 14
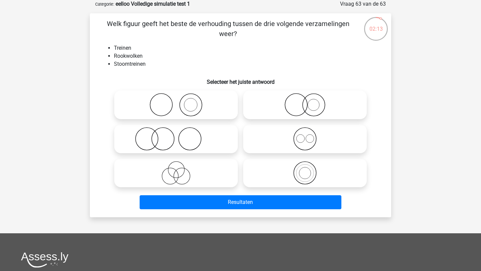
click at [189, 104] on icon at bounding box center [176, 104] width 118 height 23
click at [180, 102] on input "radio" at bounding box center [178, 99] width 4 height 4
radio input "true"
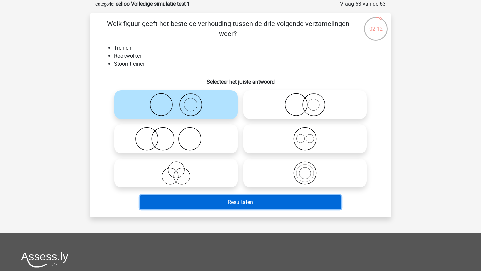
click at [198, 199] on button "Resultaten" at bounding box center [241, 203] width 202 height 14
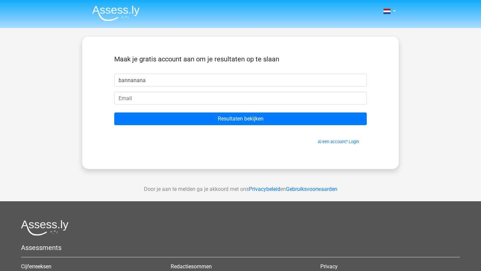
type input "bannanana"
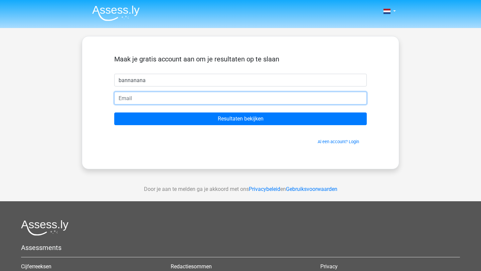
click at [177, 94] on input "email" at bounding box center [240, 98] width 253 height 13
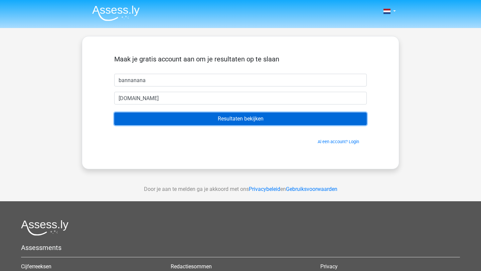
click at [179, 119] on input "Resultaten bekijken" at bounding box center [240, 119] width 253 height 13
click at [186, 121] on input "Resultaten bekijken" at bounding box center [240, 119] width 253 height 13
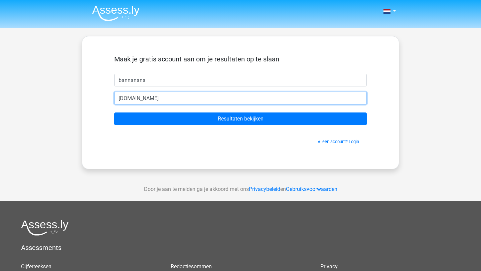
click at [192, 102] on input "12345678902gmail.com" at bounding box center [240, 98] width 253 height 13
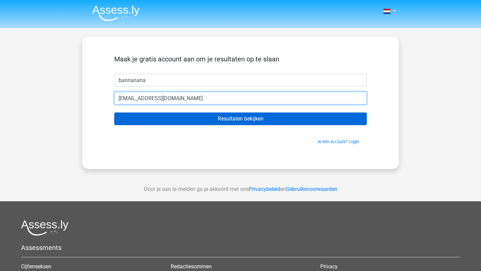
type input "12345678902@gmail.com"
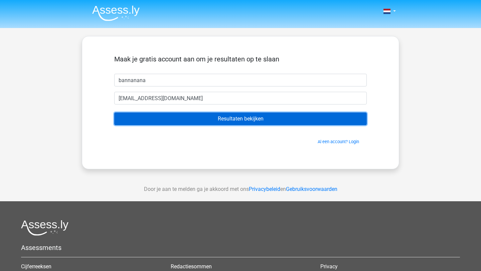
click at [194, 118] on input "Resultaten bekijken" at bounding box center [240, 119] width 253 height 13
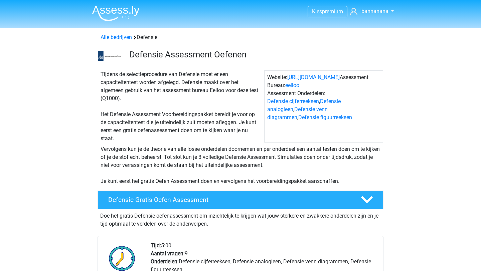
scroll to position [555, 0]
